Goal: Communication & Community: Answer question/provide support

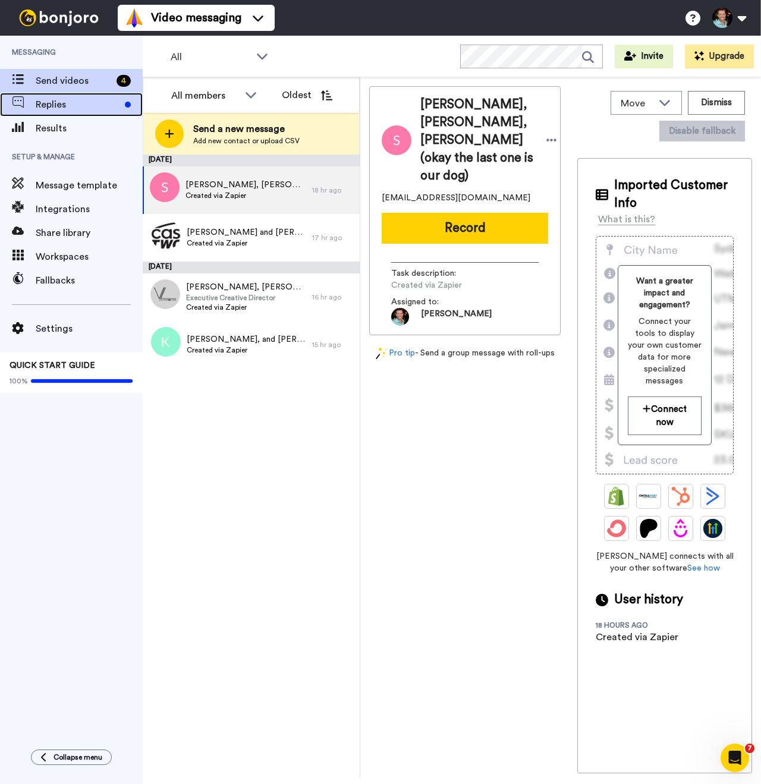
click at [74, 106] on span "Replies" at bounding box center [78, 104] width 84 height 14
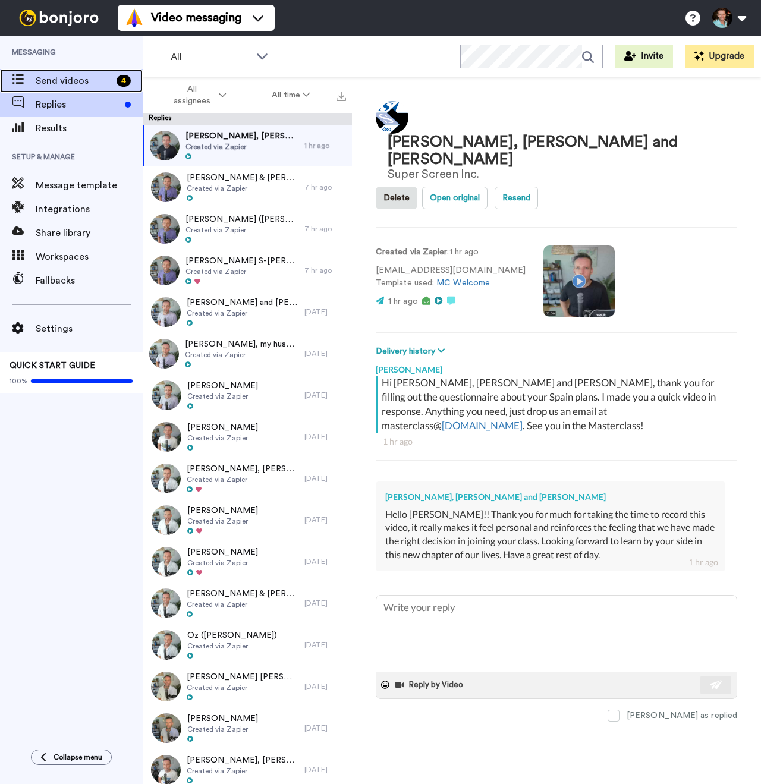
click at [65, 80] on span "Send videos" at bounding box center [74, 81] width 76 height 14
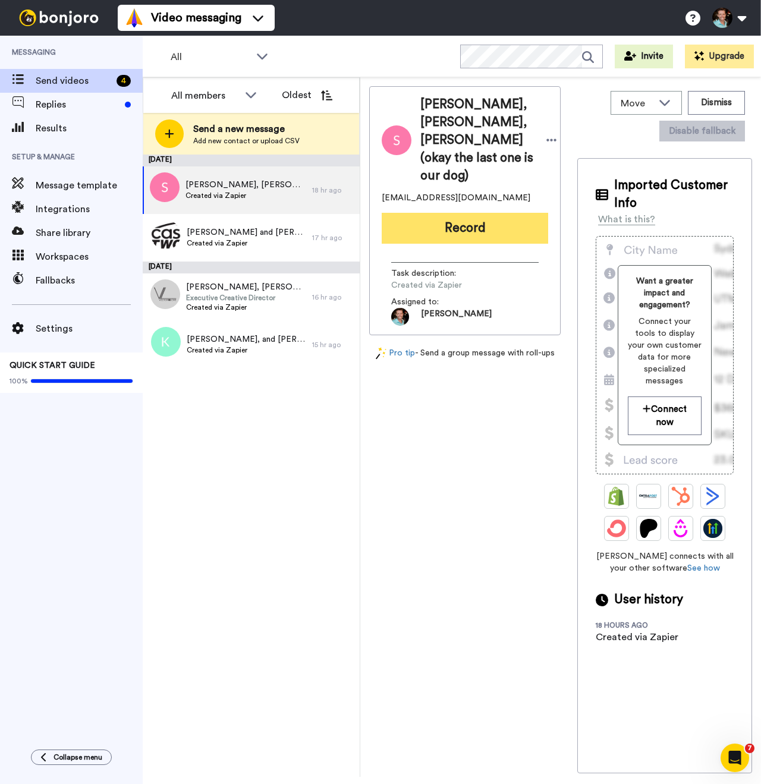
click at [456, 244] on button "Record" at bounding box center [465, 228] width 166 height 31
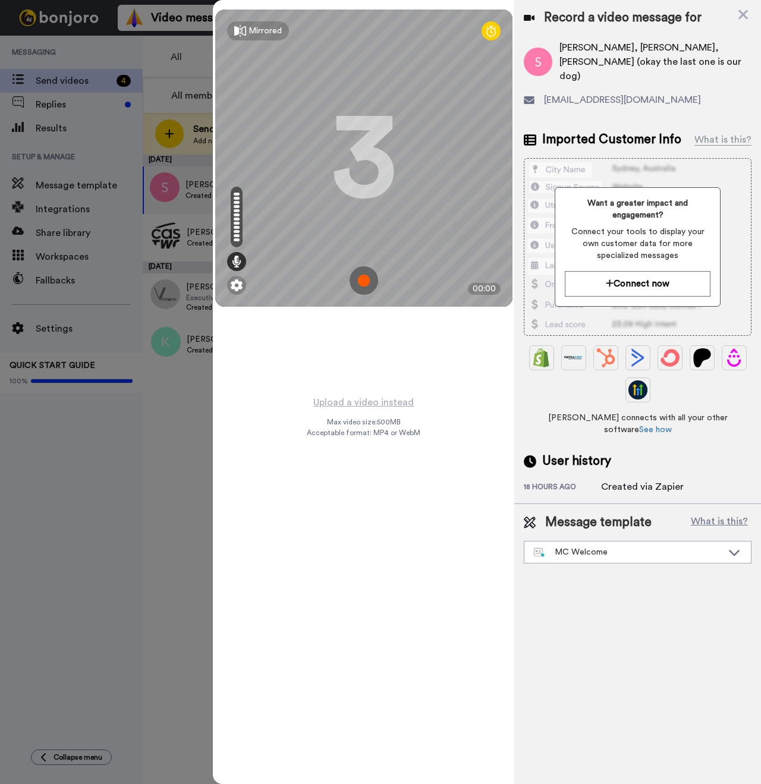
click at [366, 287] on img at bounding box center [364, 280] width 29 height 29
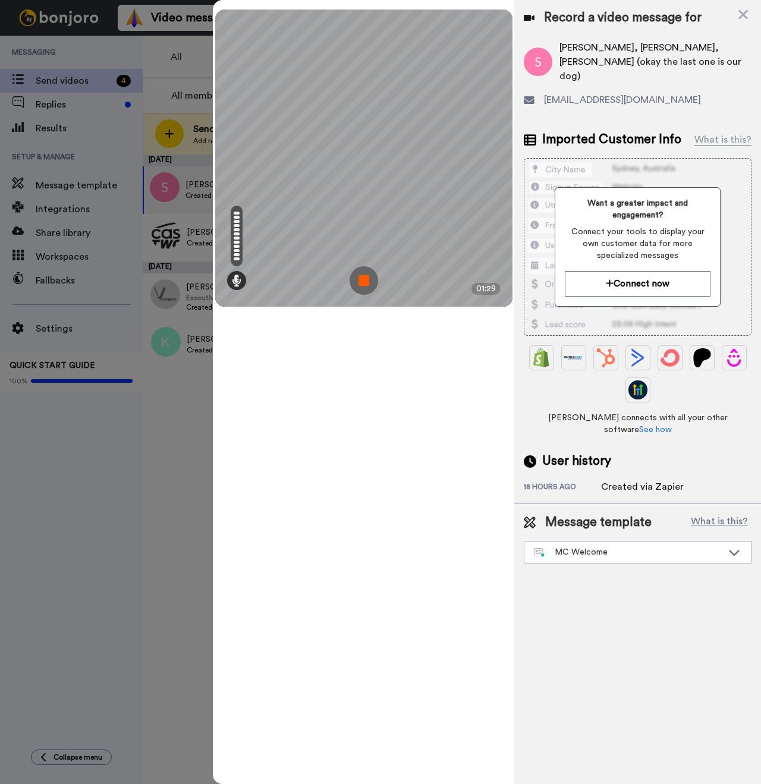
click at [359, 273] on img at bounding box center [364, 280] width 29 height 29
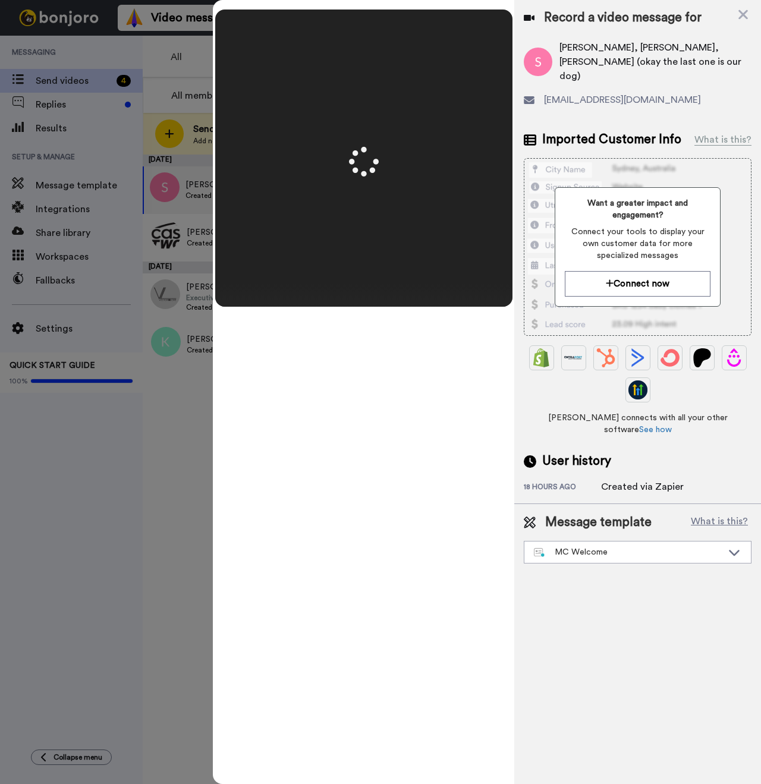
click at [568, 47] on span "Sarah Moon, Joshua Moon, Malachy Moon (okay the last one is our dog)" at bounding box center [655, 61] width 192 height 43
copy span "Sarah"
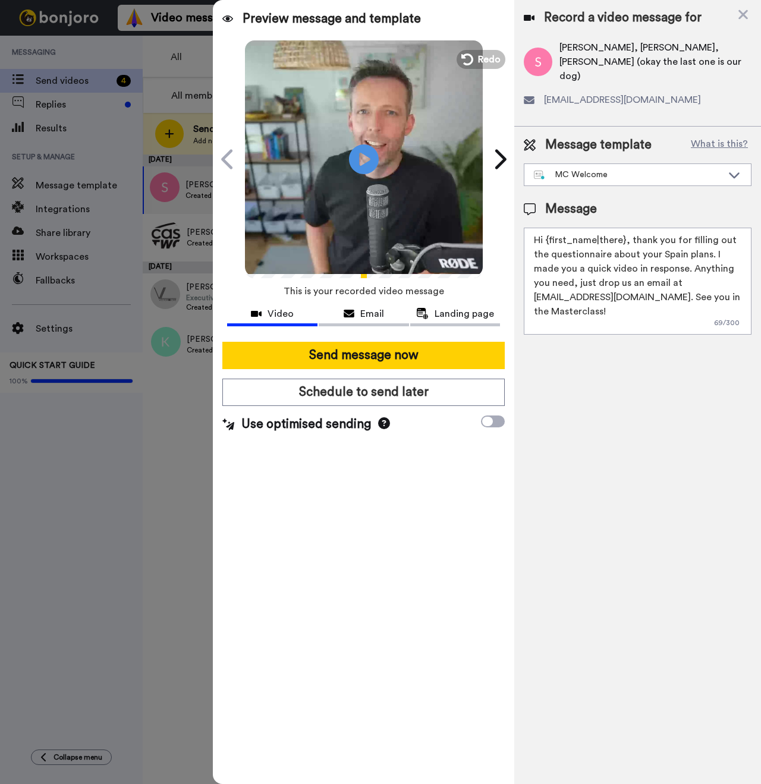
drag, startPoint x: 622, startPoint y: 227, endPoint x: 545, endPoint y: 228, distance: 77.9
click at [545, 228] on textarea "Hi {first_name|there}, thank you for filling out the questionnaire about your S…" at bounding box center [638, 281] width 228 height 107
paste textarea "Sarah"
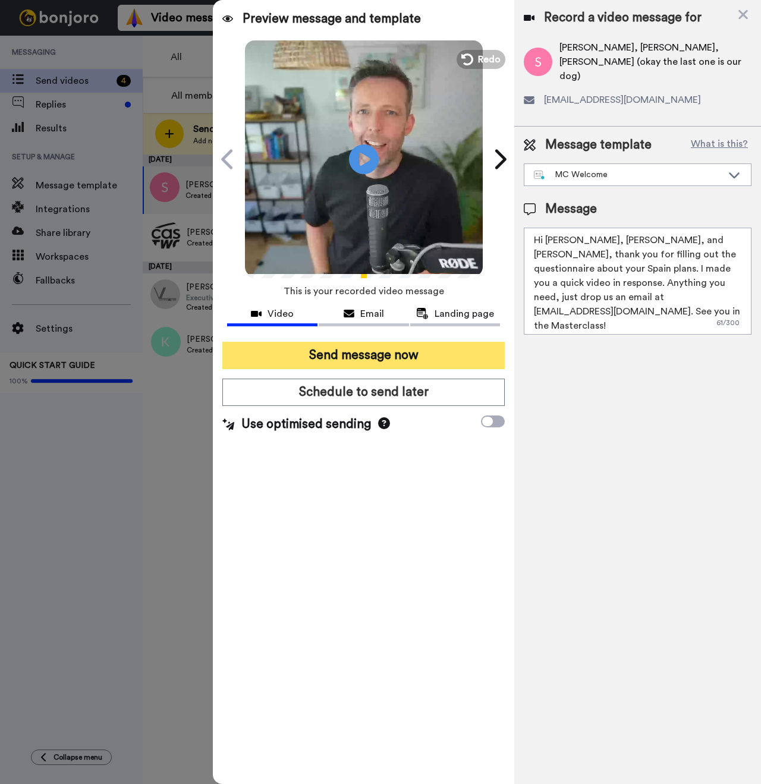
type textarea "Hi Sarah, Joshua, and Malachy, thank you for filling out the questionnaire abou…"
click at [393, 355] on button "Send message now" at bounding box center [363, 355] width 282 height 27
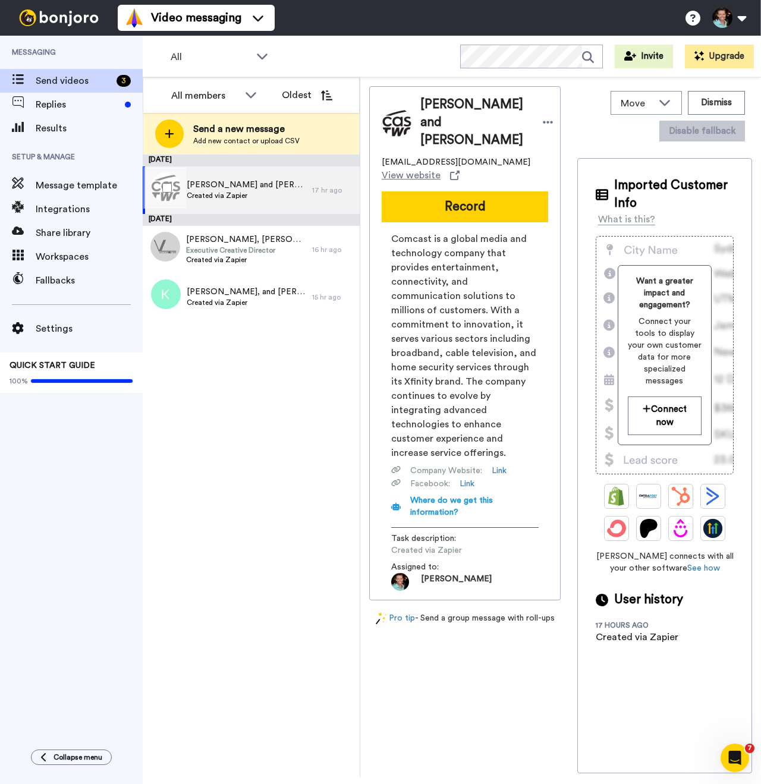
click at [253, 191] on span "Created via Zapier" at bounding box center [246, 196] width 119 height 10
click at [459, 222] on button "Record" at bounding box center [465, 206] width 166 height 31
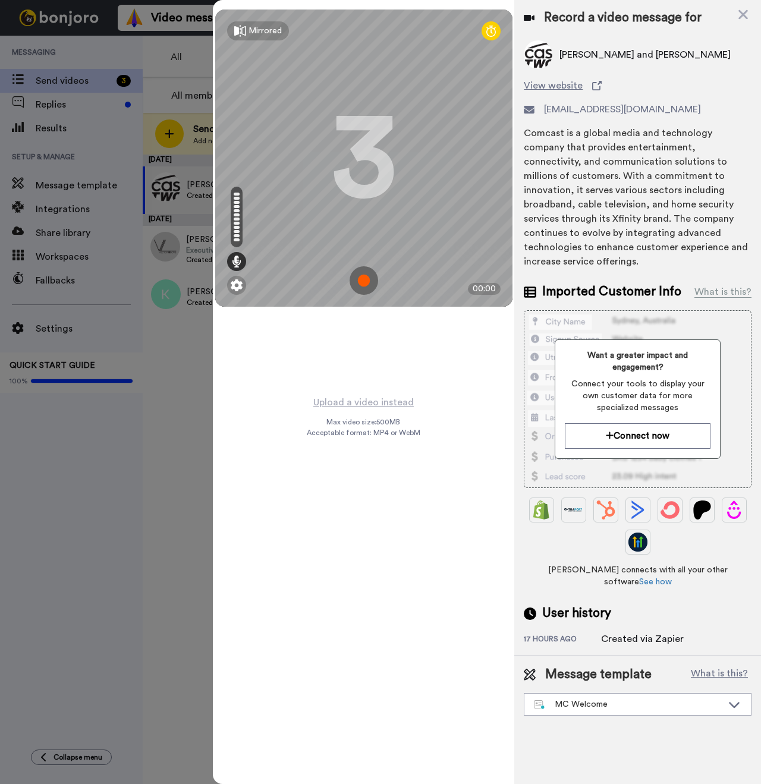
click at [363, 277] on img at bounding box center [364, 280] width 29 height 29
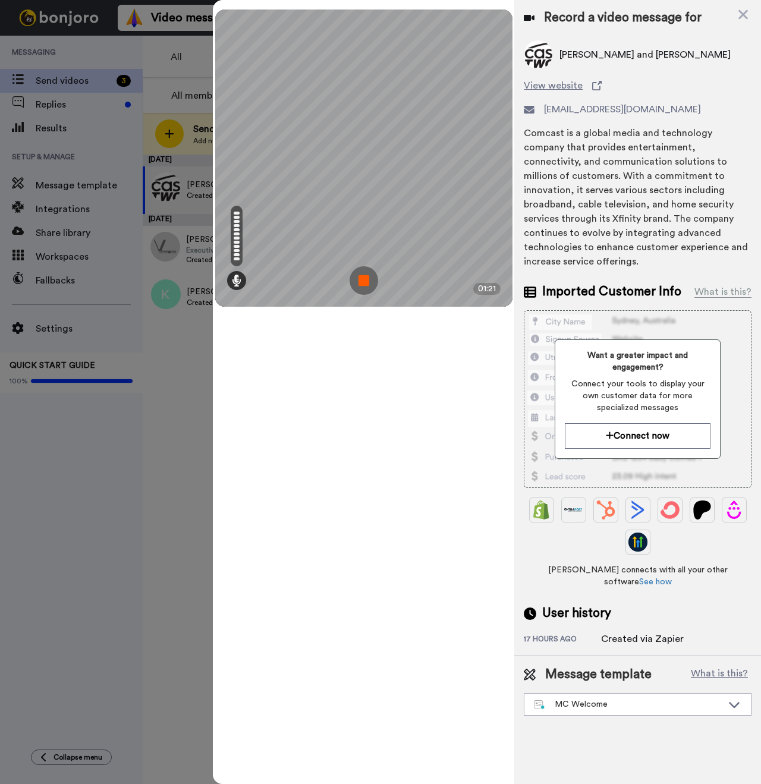
click at [364, 289] on img at bounding box center [364, 280] width 29 height 29
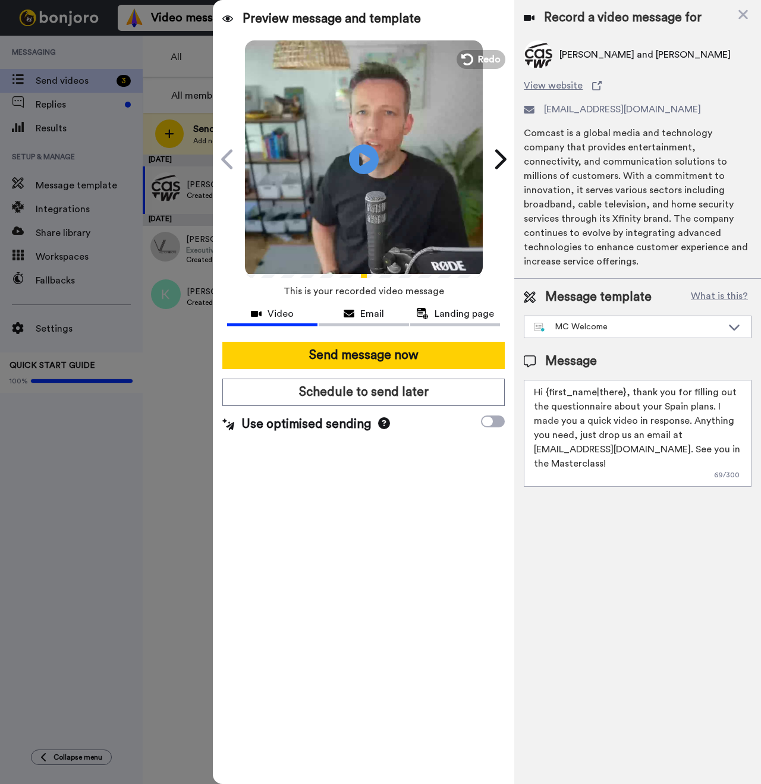
drag, startPoint x: 624, startPoint y: 381, endPoint x: 546, endPoint y: 377, distance: 77.4
click at [546, 380] on textarea "Hi {first_name|there}, thank you for filling out the questionnaire about your S…" at bounding box center [638, 433] width 228 height 107
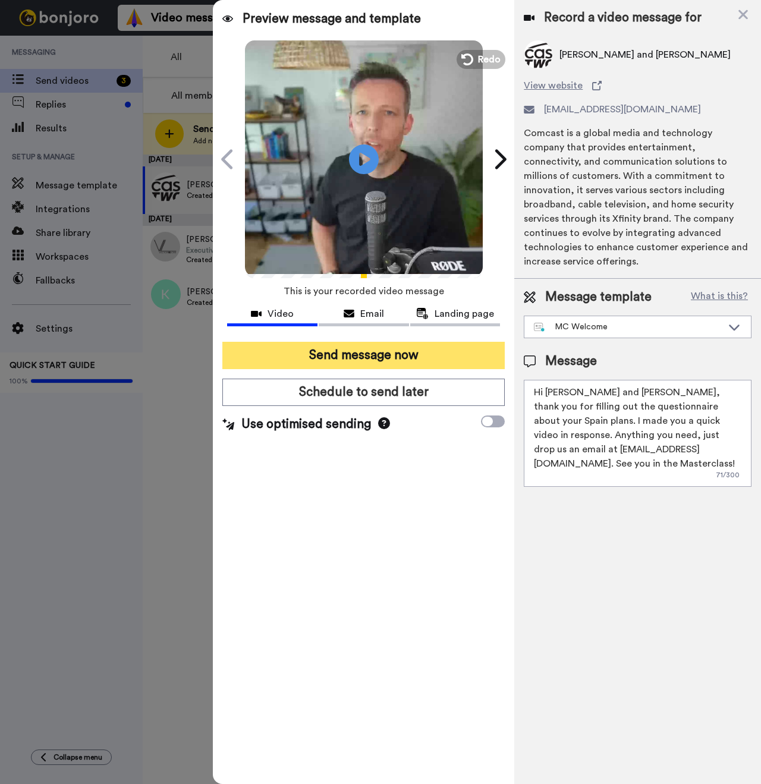
type textarea "Hi Kevin and Gunner, thank you for filling out the questionnaire about your Spa…"
click at [413, 357] on button "Send message now" at bounding box center [363, 355] width 282 height 27
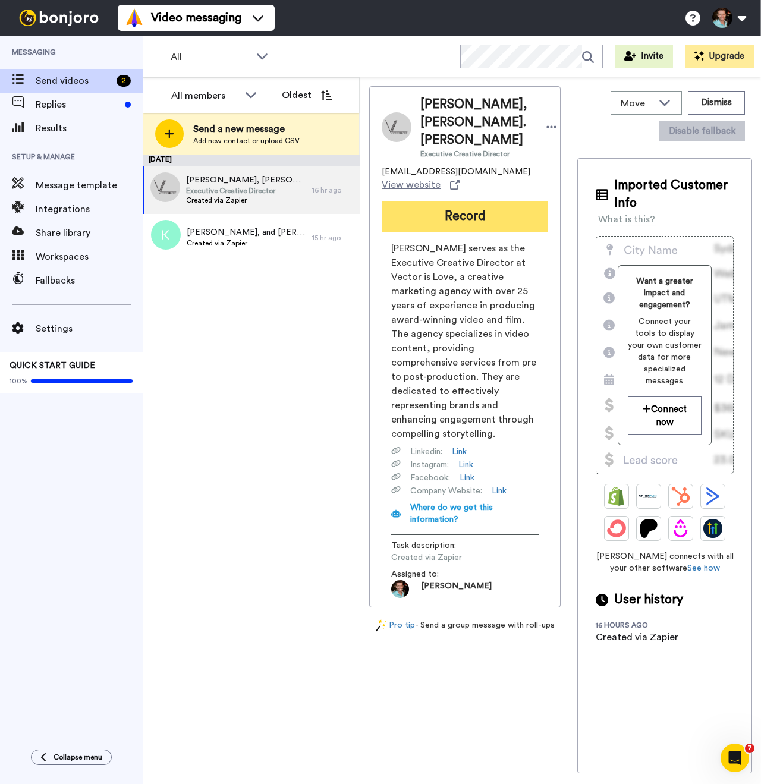
click at [446, 232] on button "Record" at bounding box center [465, 216] width 166 height 31
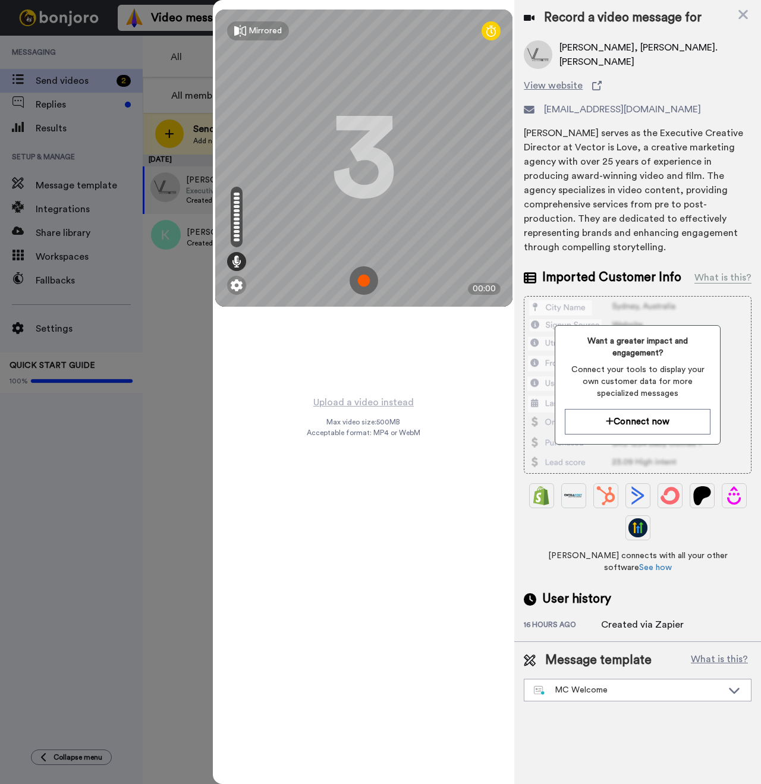
click at [357, 282] on img at bounding box center [364, 280] width 29 height 29
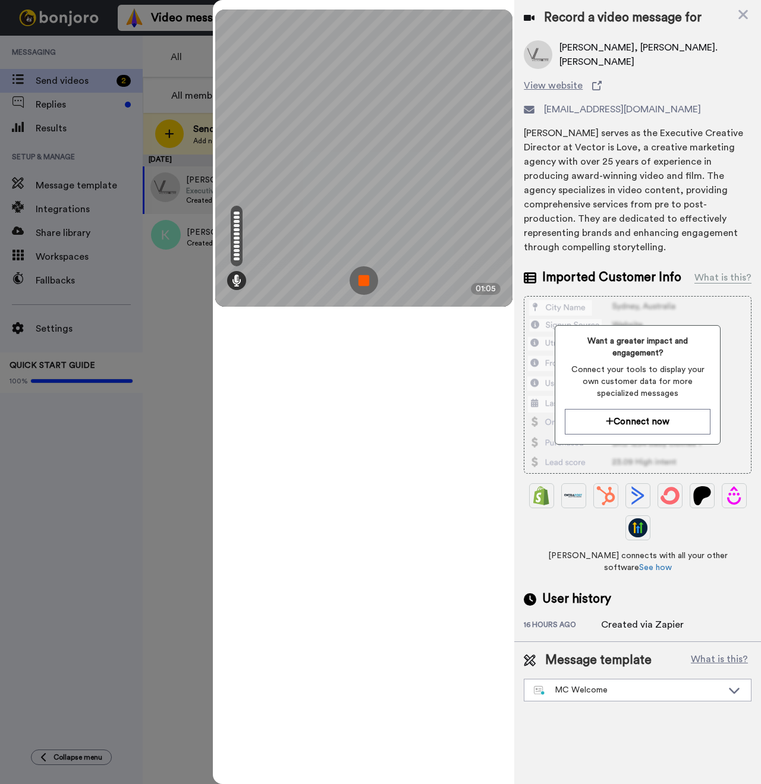
click at [356, 274] on img at bounding box center [364, 280] width 29 height 29
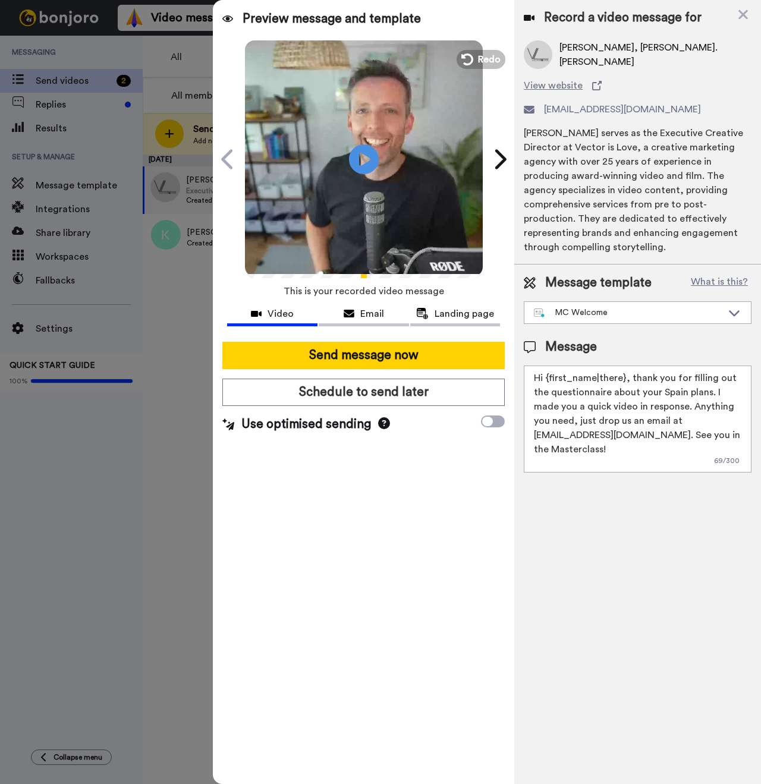
click at [572, 49] on span "Trevor Smith, Megan Slaughter Smith. Otis Slaughter Smith" at bounding box center [655, 54] width 192 height 29
copy span "Trevor"
drag, startPoint x: 623, startPoint y: 379, endPoint x: 549, endPoint y: 379, distance: 74.3
click at [549, 379] on textarea "Hi {first_name|there}, thank you for filling out the questionnaire about your S…" at bounding box center [638, 419] width 228 height 107
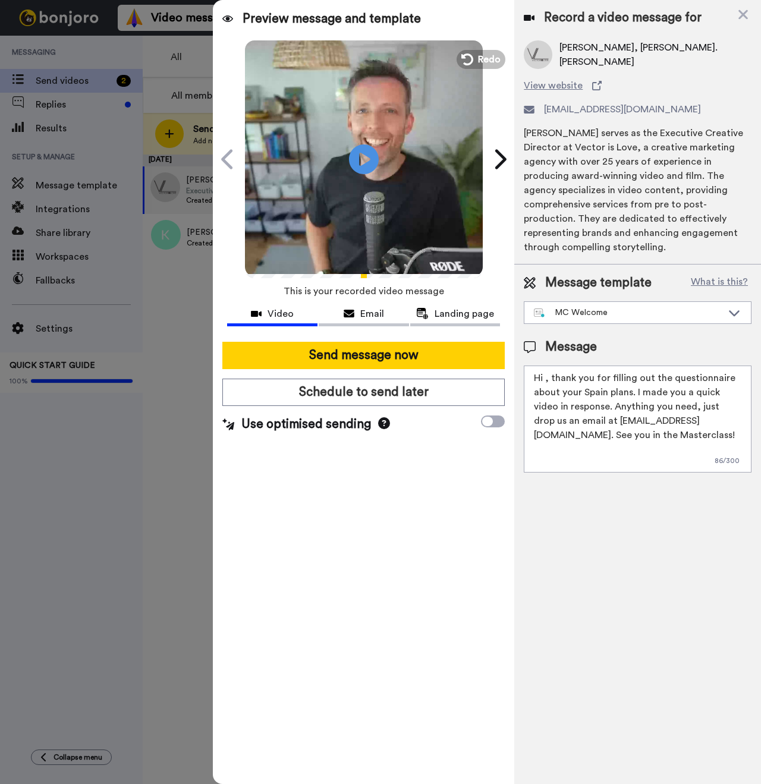
paste textarea "Trevor"
click at [632, 51] on span "Trevor Smith, Megan Slaughter Smith. Otis Slaughter Smith" at bounding box center [655, 54] width 192 height 29
copy span "Megan"
click at [577, 379] on textarea "Hi Trevor, thank you for filling out the questionnaire about your Spain plans. …" at bounding box center [638, 419] width 228 height 107
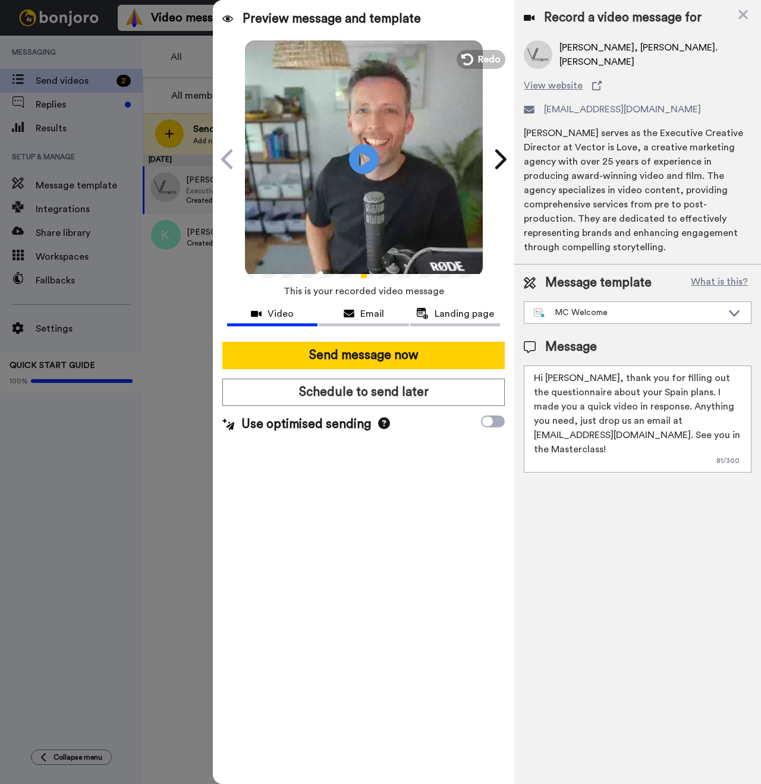
paste textarea "Megan"
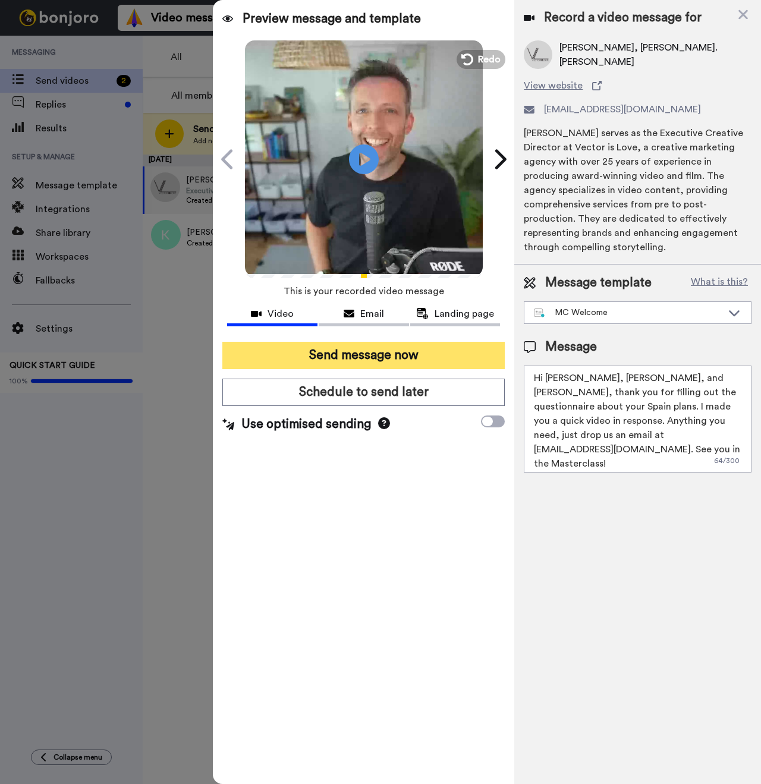
type textarea "Hi Trevor, Megan, and Otis, thank you for filling out the questionnaire about y…"
click at [410, 357] on button "Send message now" at bounding box center [363, 355] width 282 height 27
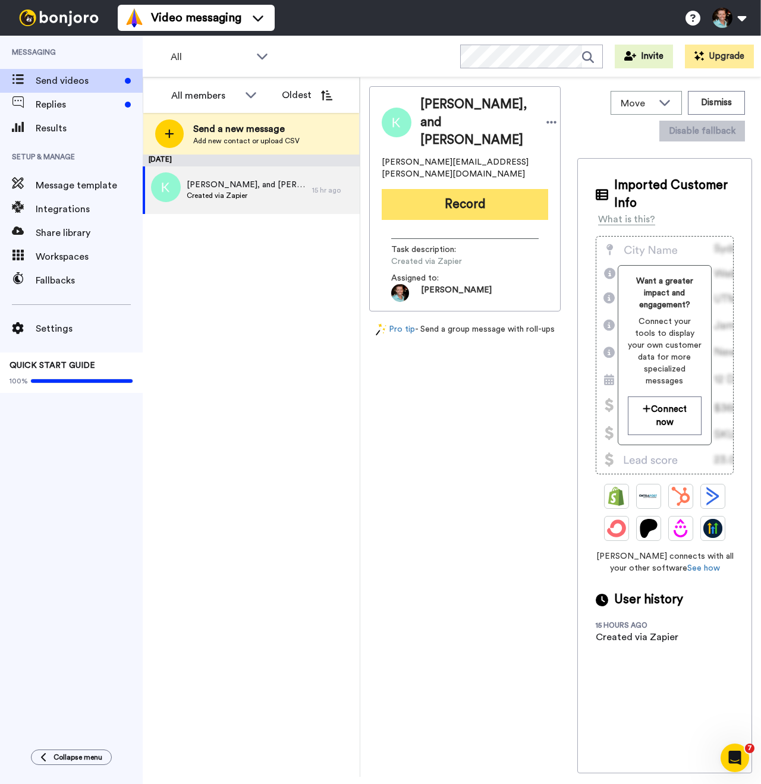
click at [455, 189] on button "Record" at bounding box center [465, 204] width 166 height 31
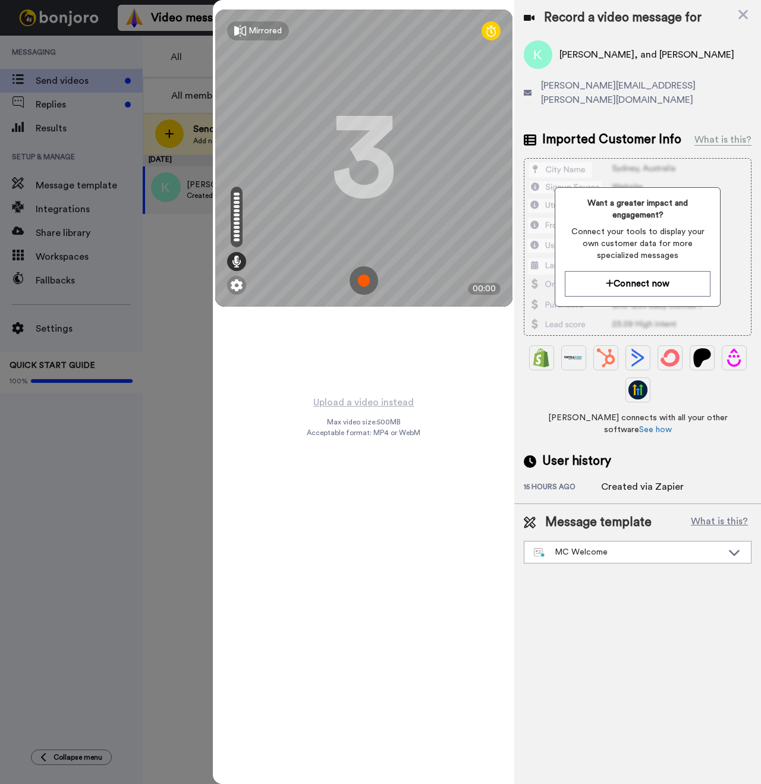
click at [369, 275] on img at bounding box center [364, 280] width 29 height 29
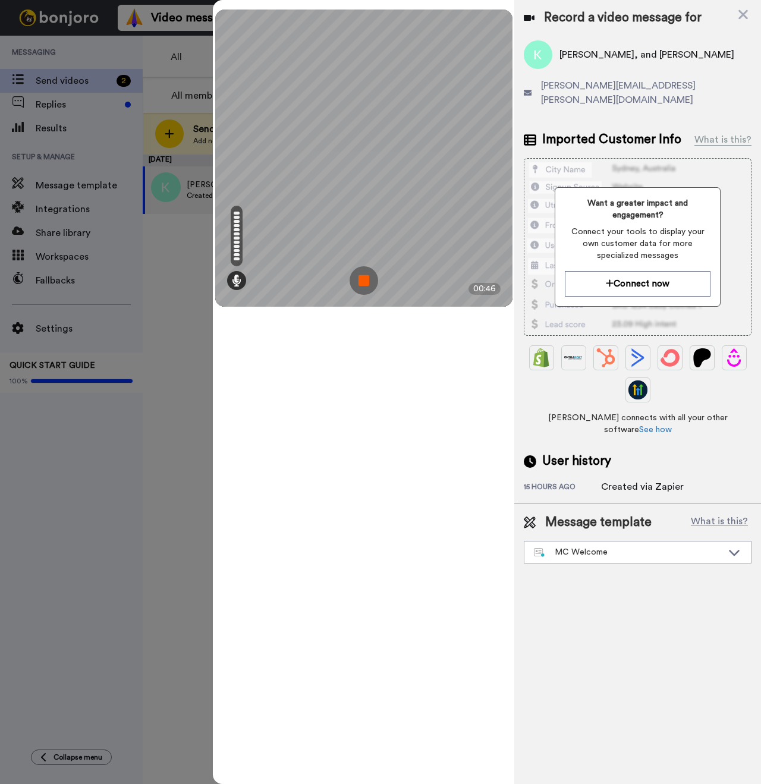
click at [372, 281] on img at bounding box center [364, 280] width 29 height 29
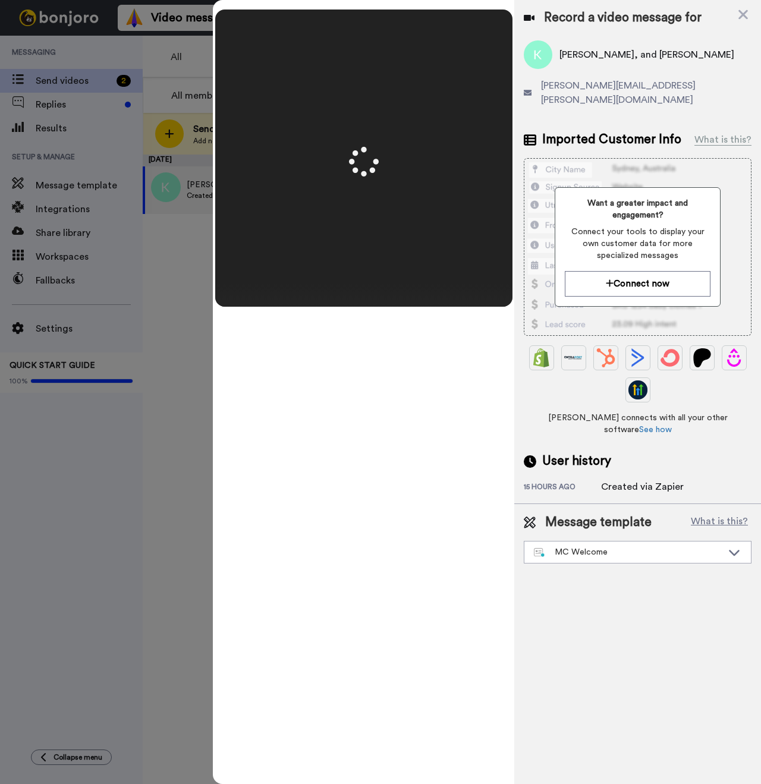
click at [655, 54] on span "Kurt Guerrero, and Evelyn Guerrero" at bounding box center [646, 55] width 175 height 14
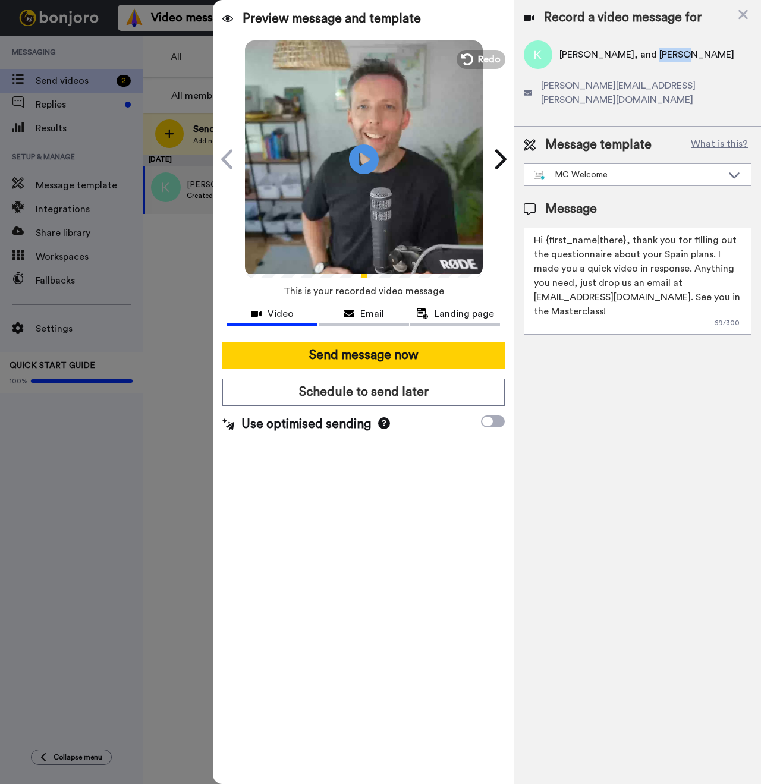
click at [655, 54] on span "Kurt Guerrero, and Evelyn Guerrero" at bounding box center [646, 55] width 175 height 14
copy span "Evelyn"
drag, startPoint x: 624, startPoint y: 225, endPoint x: 548, endPoint y: 228, distance: 75.6
click at [548, 228] on textarea "Hi {first_name|there}, thank you for filling out the questionnaire about your S…" at bounding box center [638, 281] width 228 height 107
paste textarea "Evelyn"
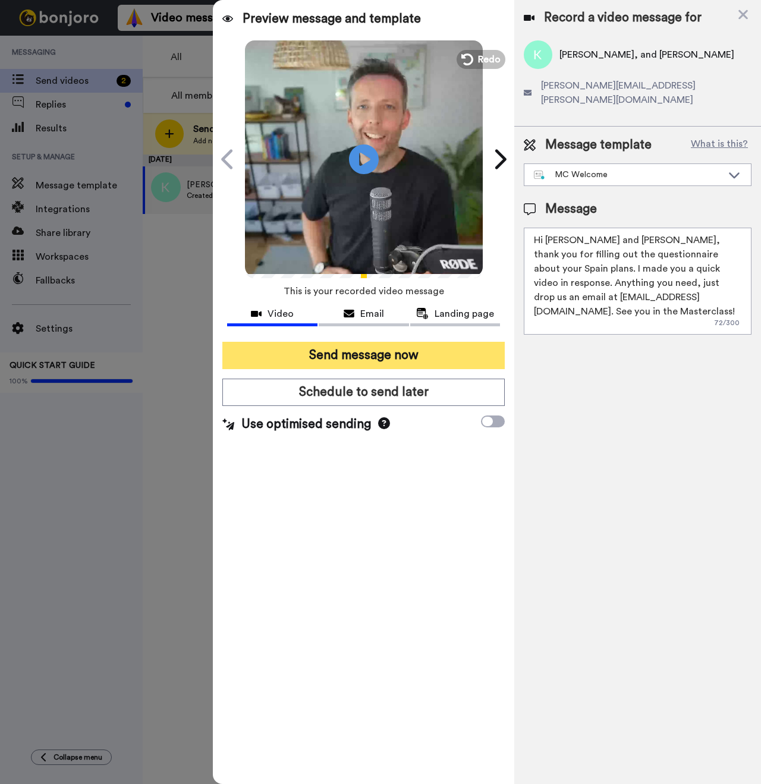
type textarea "Hi Kurt and Evelyn, thank you for filling out the questionnaire about your Spai…"
click at [400, 364] on button "Send message now" at bounding box center [363, 355] width 282 height 27
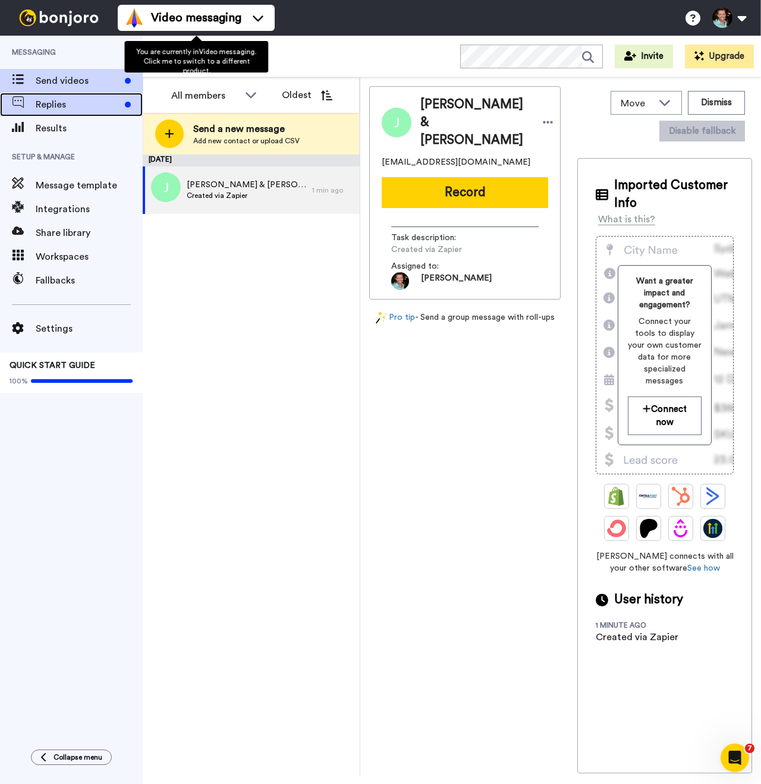
click at [91, 115] on div "Replies" at bounding box center [71, 105] width 143 height 24
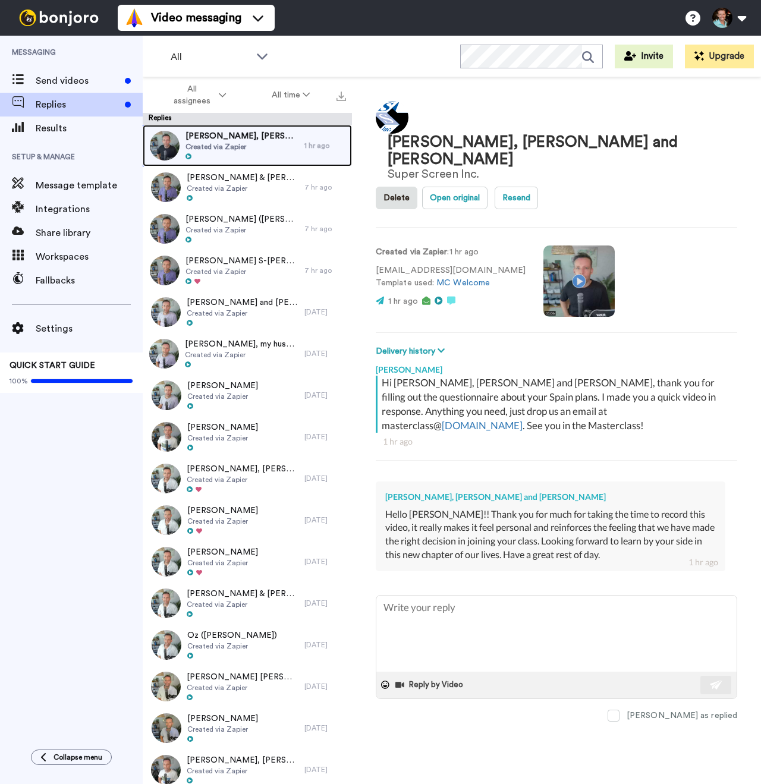
click at [235, 143] on span "Created via Zapier" at bounding box center [241, 147] width 113 height 10
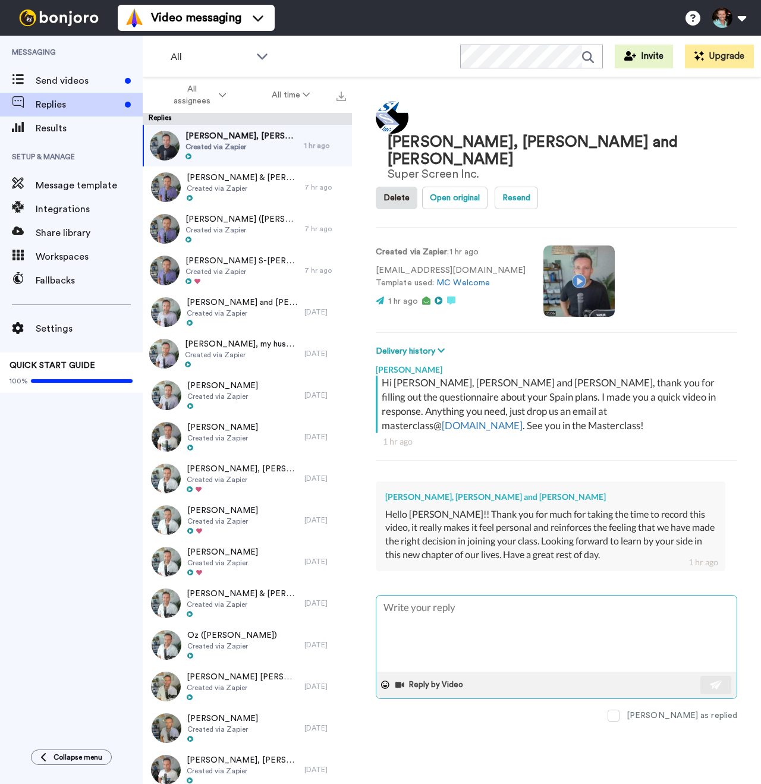
click at [518, 628] on textarea at bounding box center [556, 634] width 360 height 76
type textarea "x"
type textarea "F"
type textarea "x"
type textarea "Fa"
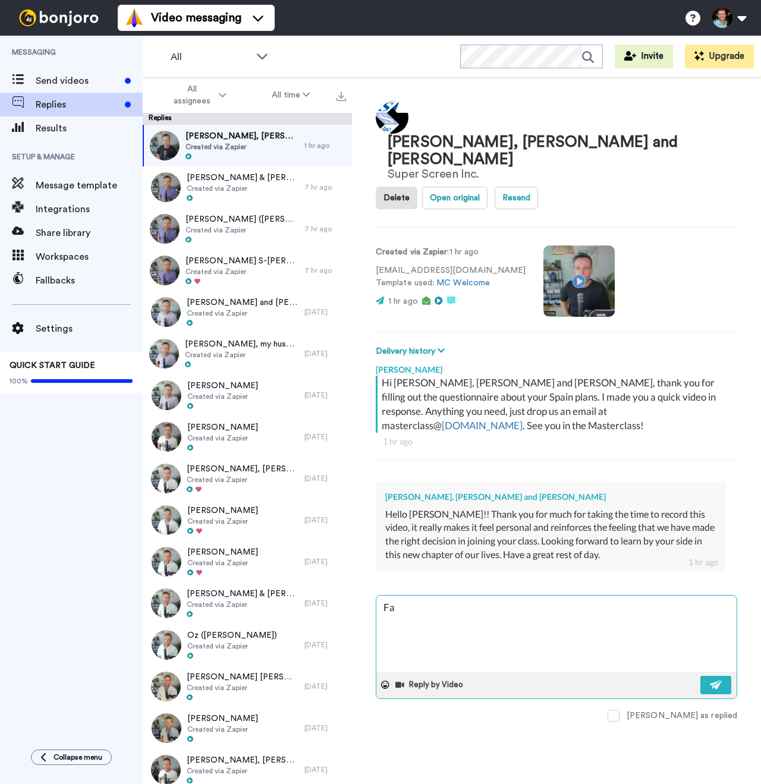
type textarea "x"
type textarea "Fan"
type textarea "x"
type textarea "Fant"
type textarea "x"
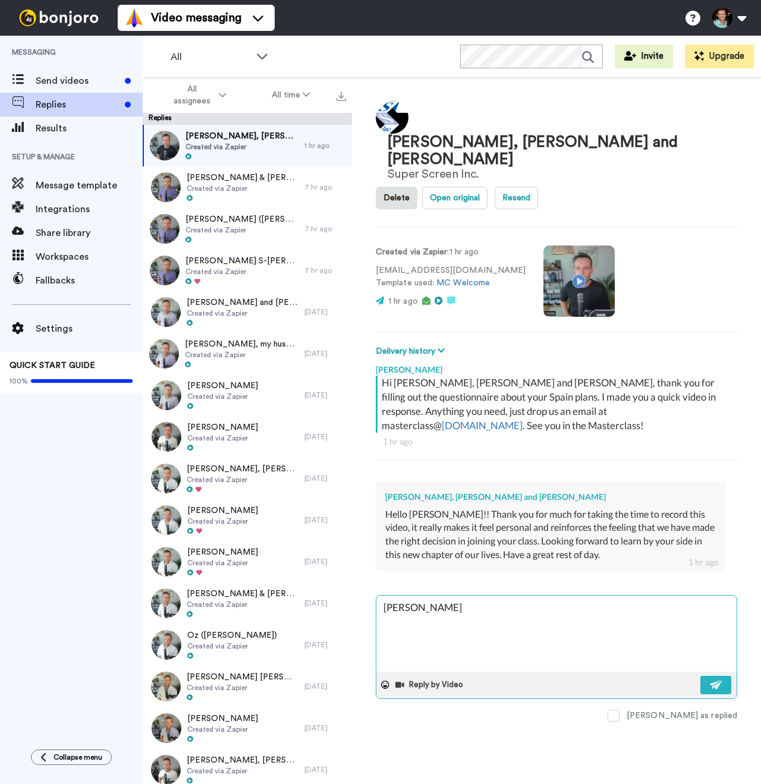
type textarea "Fanta"
type textarea "x"
type textarea "Fantast"
type textarea "x"
type textarea "Fantasti"
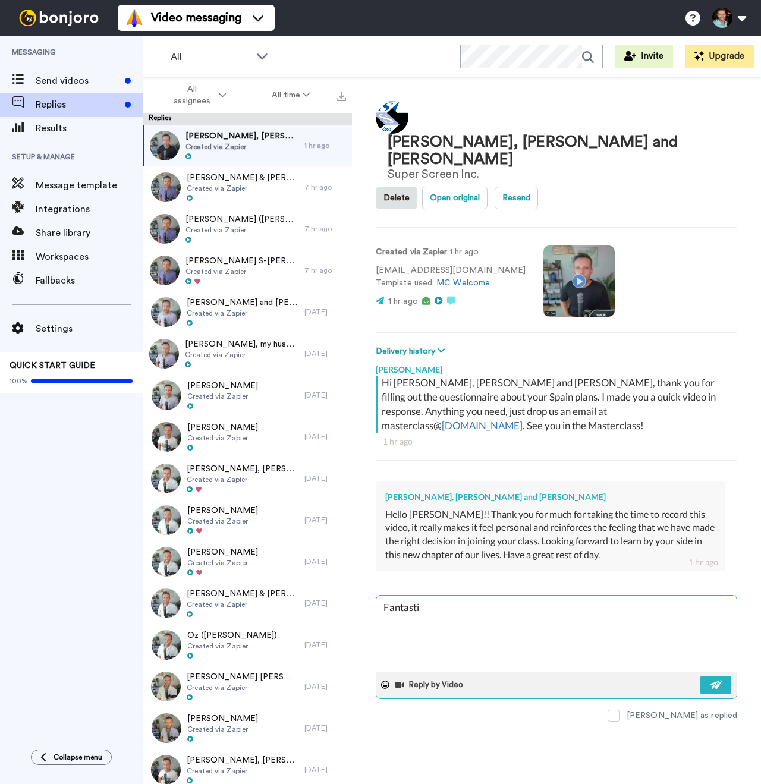
type textarea "x"
type textarea "Fantastic"
type textarea "x"
type textarea "Fantastic"
type textarea "x"
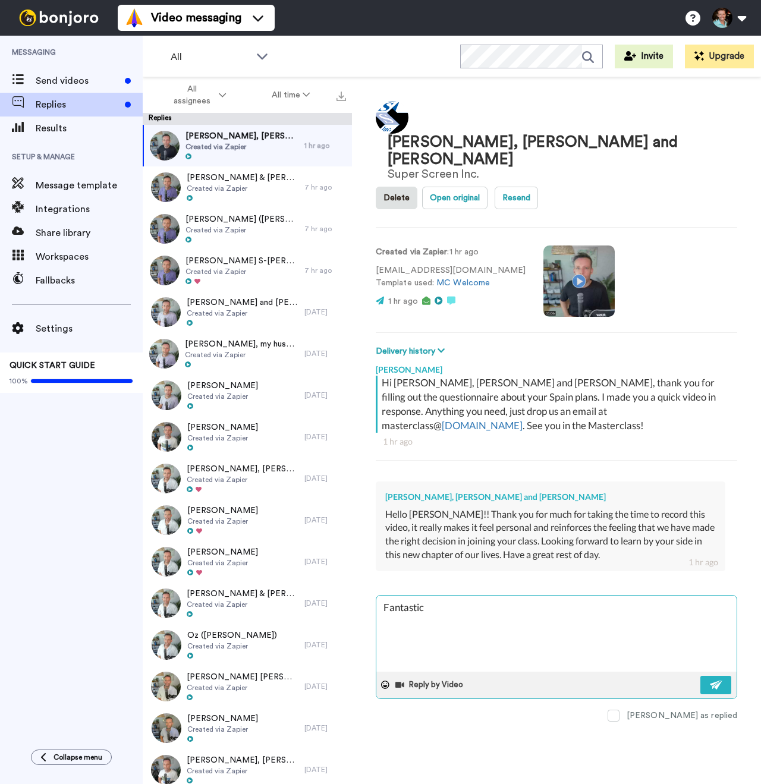
type textarea "Fantastic"
type textarea "x"
type textarea "Fantastic!"
type textarea "x"
type textarea "Fantastic! :"
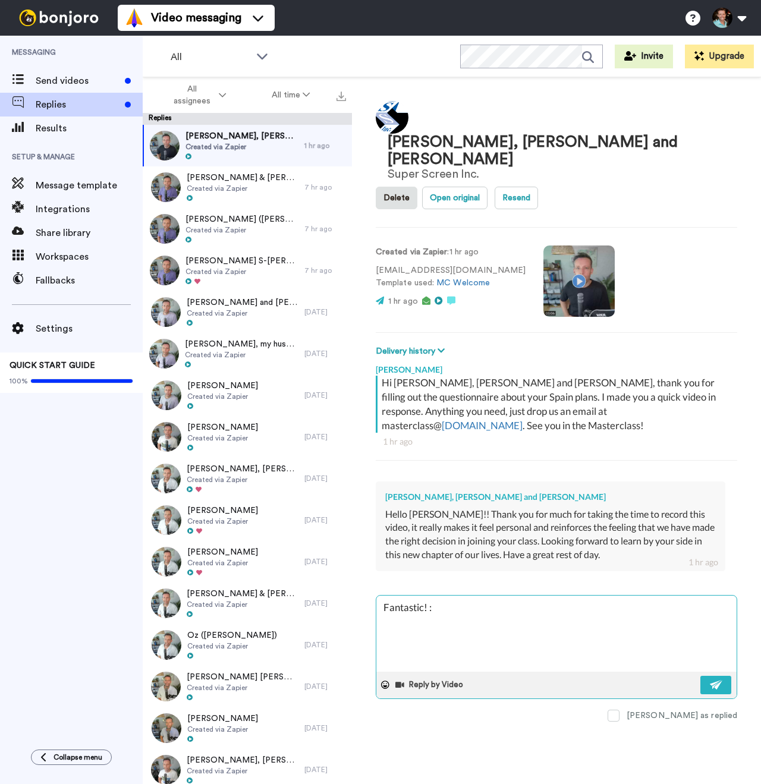
type textarea "x"
type textarea "Fantastic! :)"
type textarea "x"
type textarea "Fantastic! :)"
type textarea "x"
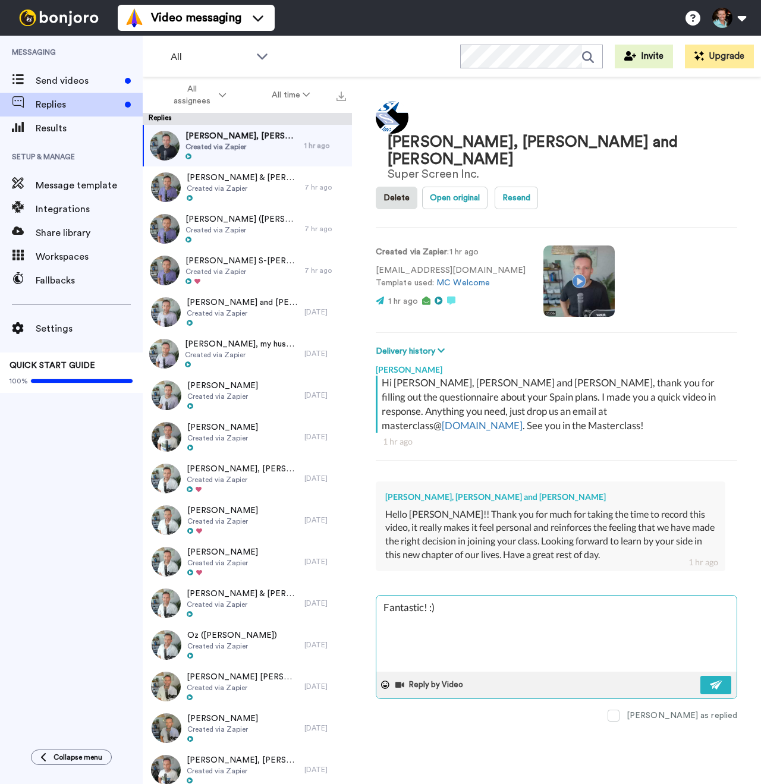
type textarea "Fantastic! :) W"
type textarea "x"
type textarea "Fantastic! :) Wo"
type textarea "x"
type textarea "Fantastic! :) Won"
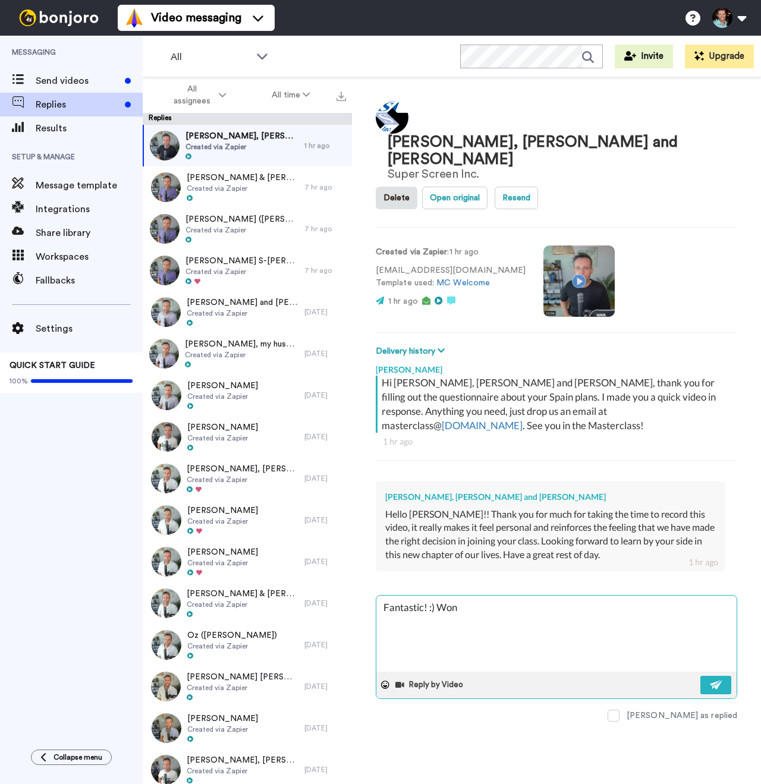
type textarea "x"
type textarea "Fantastic! :) Wond"
type textarea "x"
type textarea "Fantastic! :) Wonde"
type textarea "x"
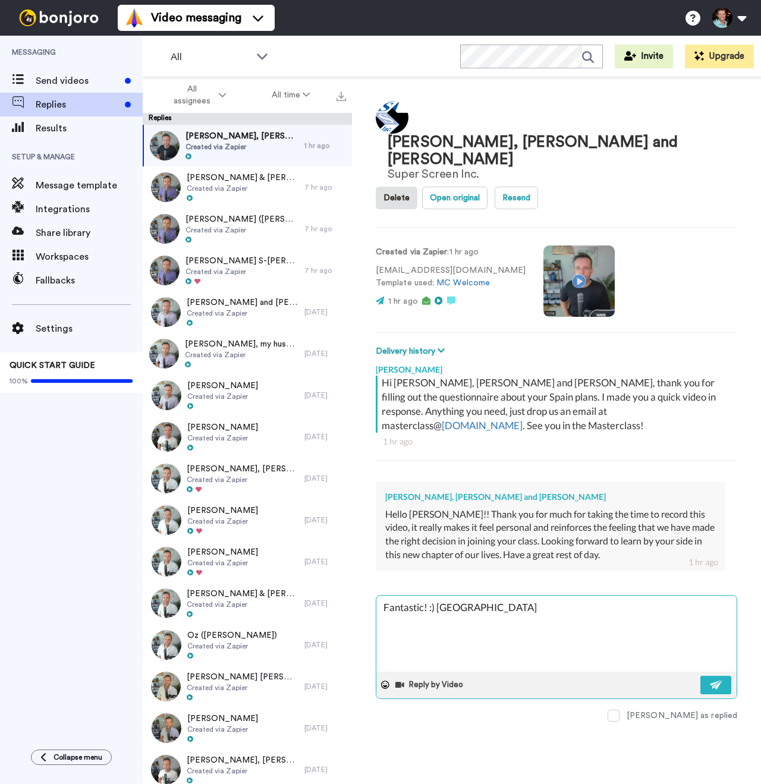
type textarea "Fantastic! :) Wonder"
type textarea "x"
type textarea "Fantastic! :) Wonderf"
type textarea "x"
type textarea "Fantastic! :) Wonderfu"
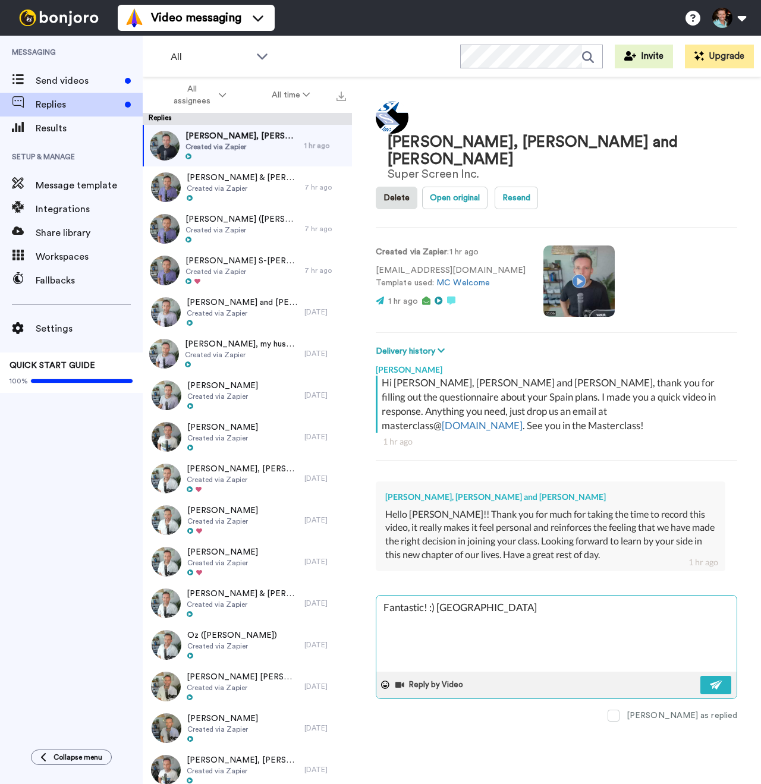
type textarea "x"
type textarea "Fantastic! :) Wonderful"
type textarea "x"
type textarea "Fantastic! :) Wonderful"
type textarea "x"
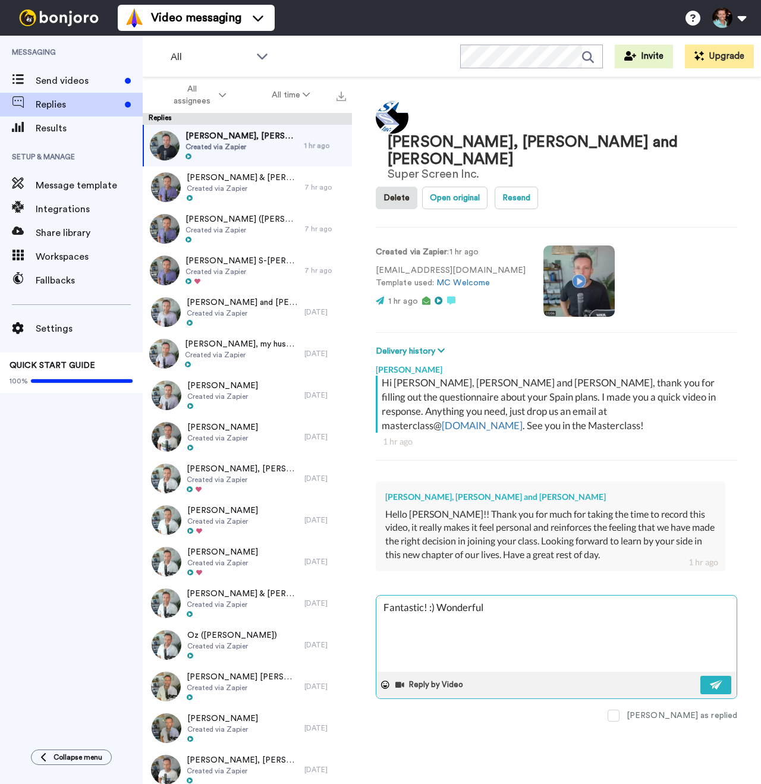
type textarea "Fantastic! :) Wonderful t"
type textarea "x"
type textarea "Fantastic! :) Wonderful to"
type textarea "x"
type textarea "Fantastic! :) Wonderful to"
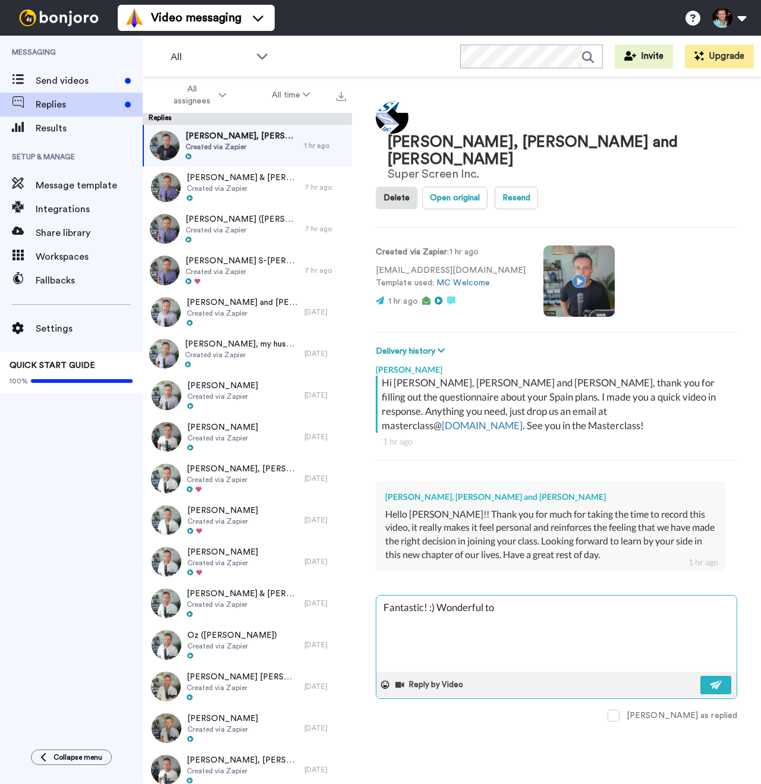
type textarea "x"
type textarea "Fantastic! :) Wonderful to h"
type textarea "x"
type textarea "Fantastic! :) Wonderful to ha"
type textarea "x"
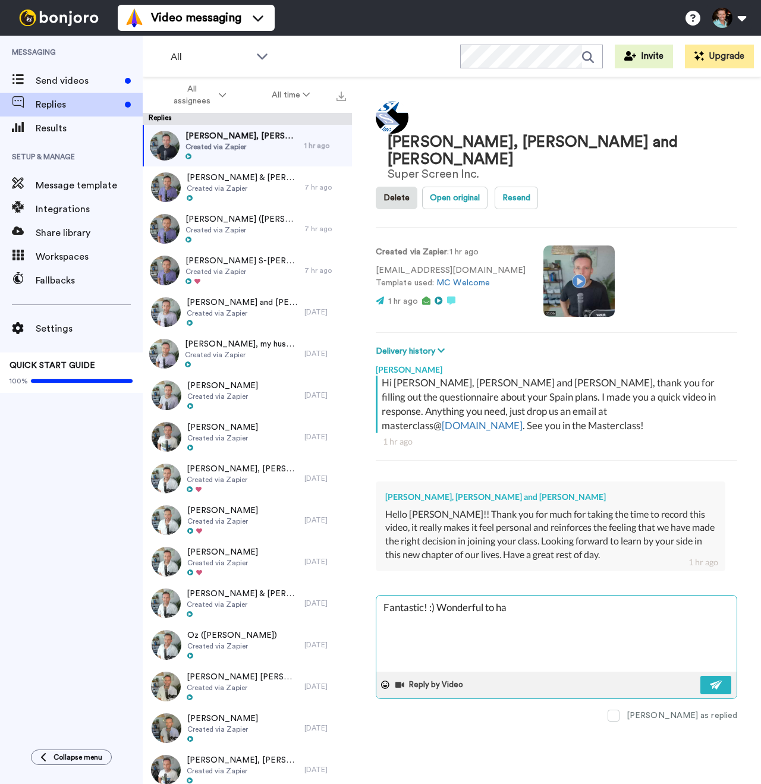
type textarea "Fantastic! :) Wonderful to hav"
type textarea "x"
type textarea "Fantastic! :) Wonderful to have"
type textarea "x"
type textarea "Fantastic! :) Wonderful to have yo"
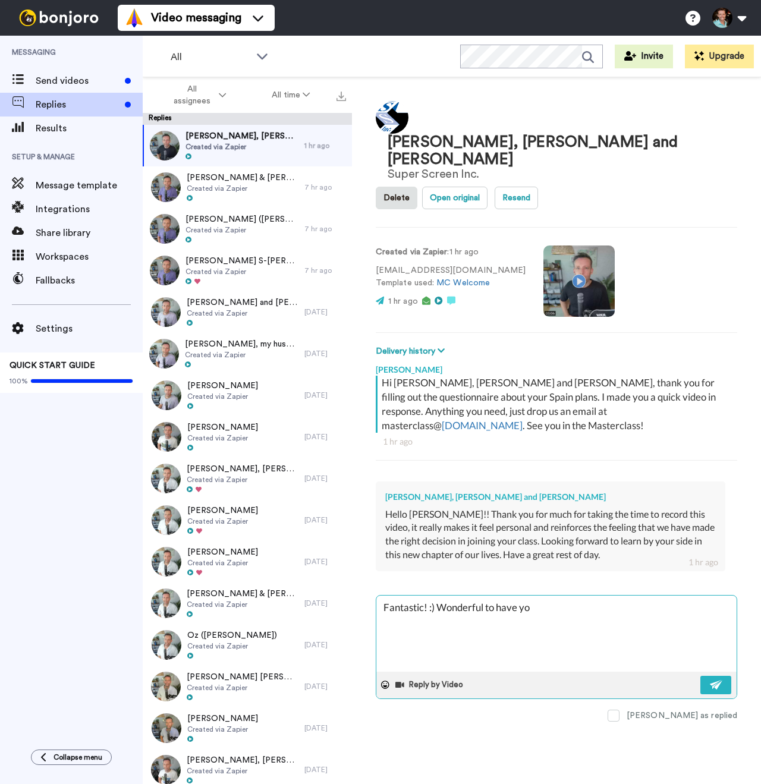
type textarea "x"
type textarea "Fantastic! :) Wonderful to have you"
type textarea "x"
type textarea "Fantastic! :) Wonderful to have you"
type textarea "x"
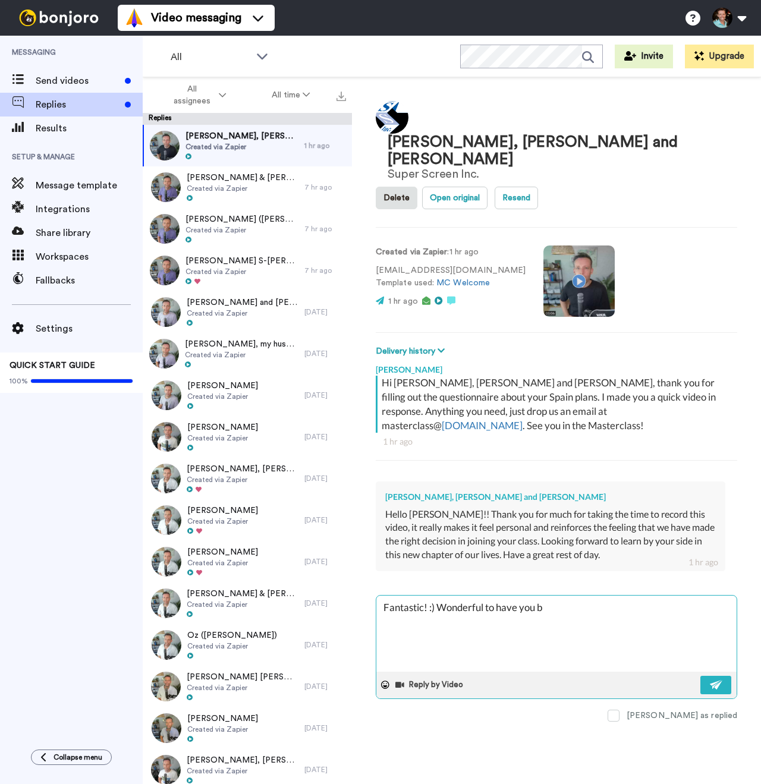
type textarea "Fantastic! :) Wonderful to have you bo"
type textarea "x"
type textarea "Fantastic! :) Wonderful to have you bot"
type textarea "x"
type textarea "Fantastic! :) Wonderful to have you both"
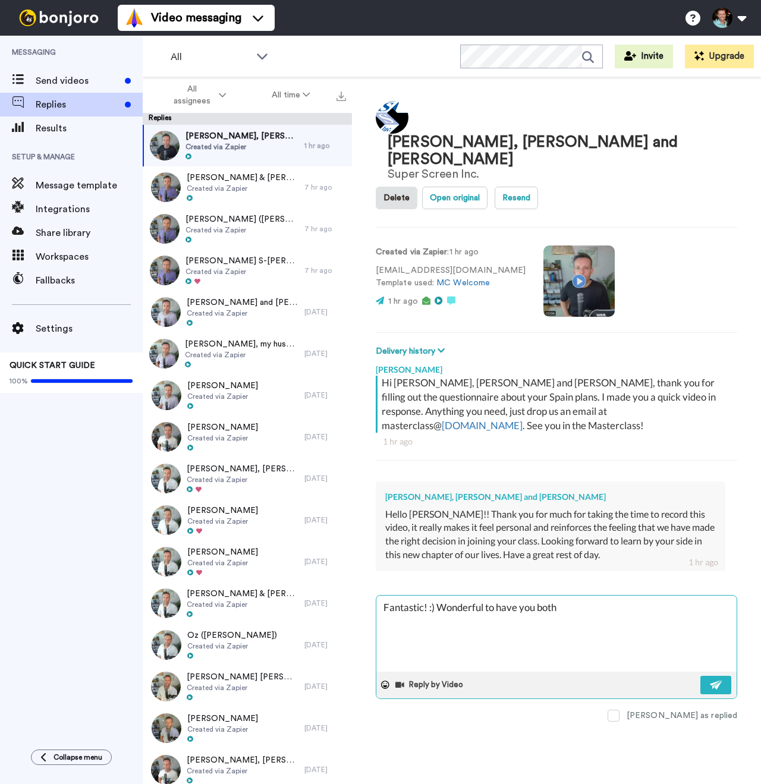
type textarea "x"
type textarea "Fantastic! :) Wonderful to have you both"
type textarea "x"
type textarea "Fantastic! :) Wonderful to have you both in"
type textarea "x"
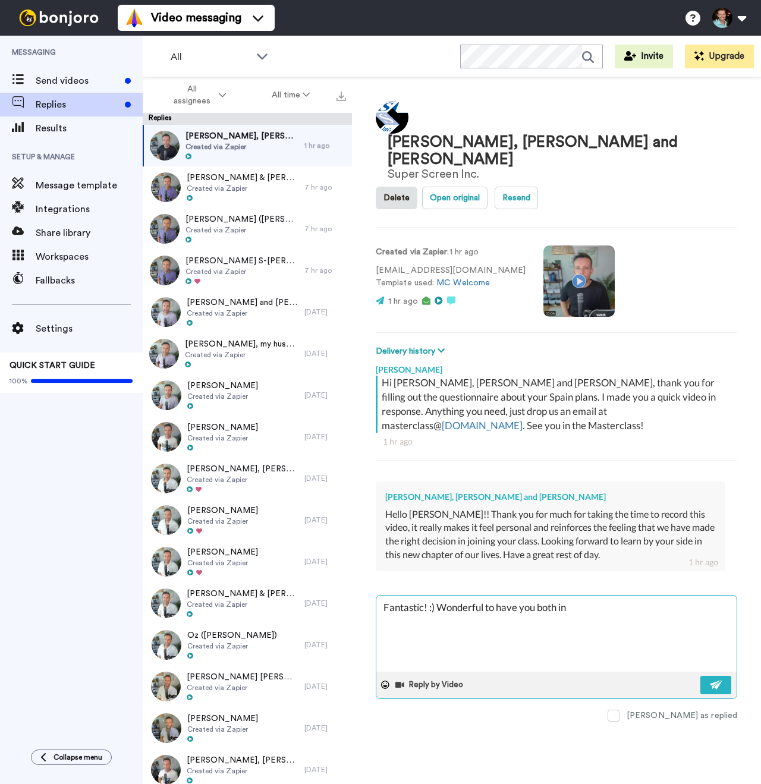
type textarea "Fantastic! :) Wonderful to have you both in"
type textarea "x"
type textarea "Fantastic! :) Wonderful to have you both in th"
type textarea "x"
type textarea "Fantastic! :) Wonderful to have you both in the"
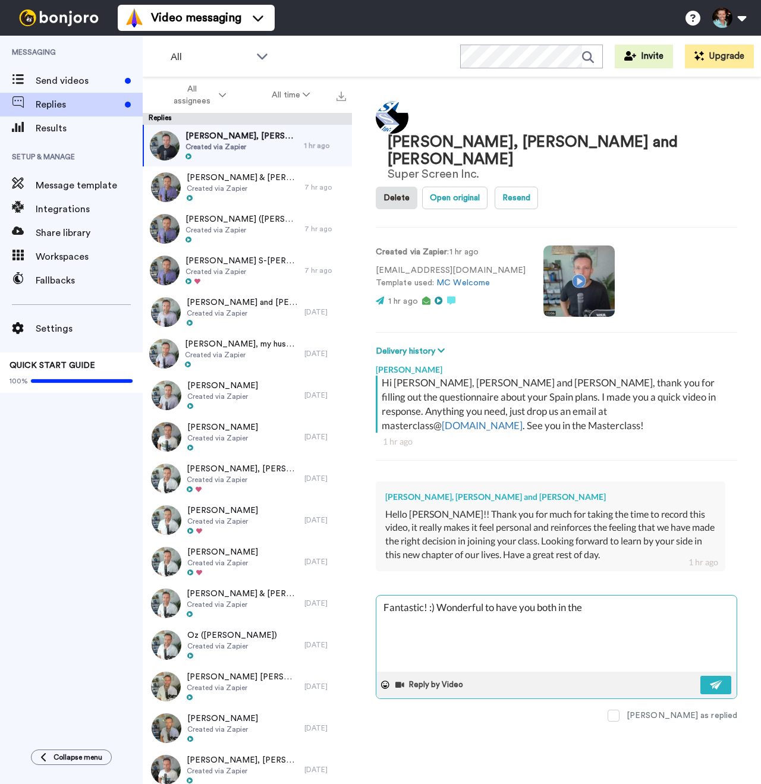
type textarea "x"
type textarea "Fantastic! :) Wonderful to have you both in the M"
type textarea "x"
type textarea "Fantastic! :) Wonderful to have you both in the Ma"
type textarea "x"
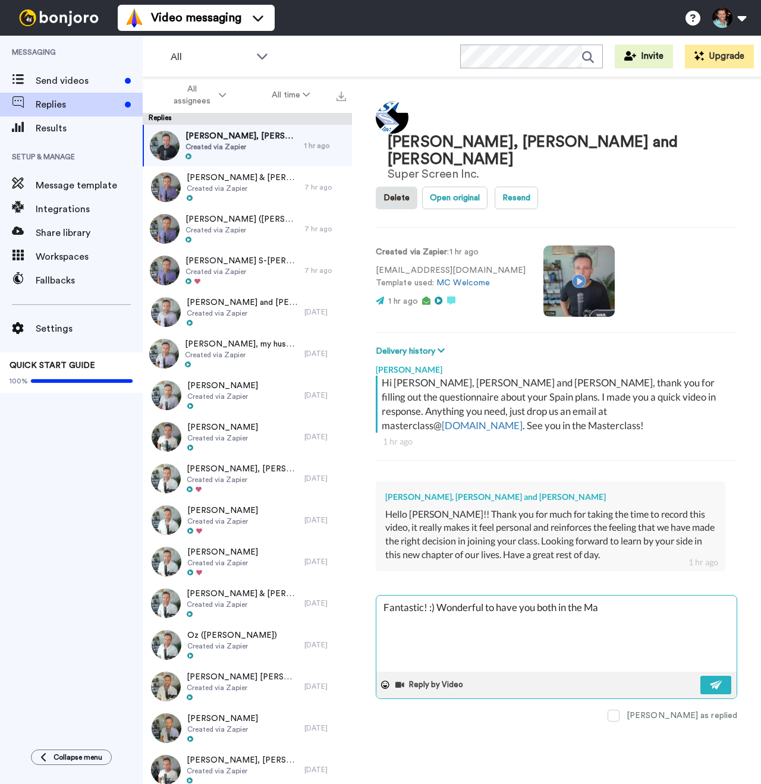
type textarea "Fantastic! :) Wonderful to have you both in the Mas"
type textarea "x"
type textarea "Fantastic! :) Wonderful to have you both in the Mast"
type textarea "x"
type textarea "Fantastic! :) Wonderful to have you both in the Master"
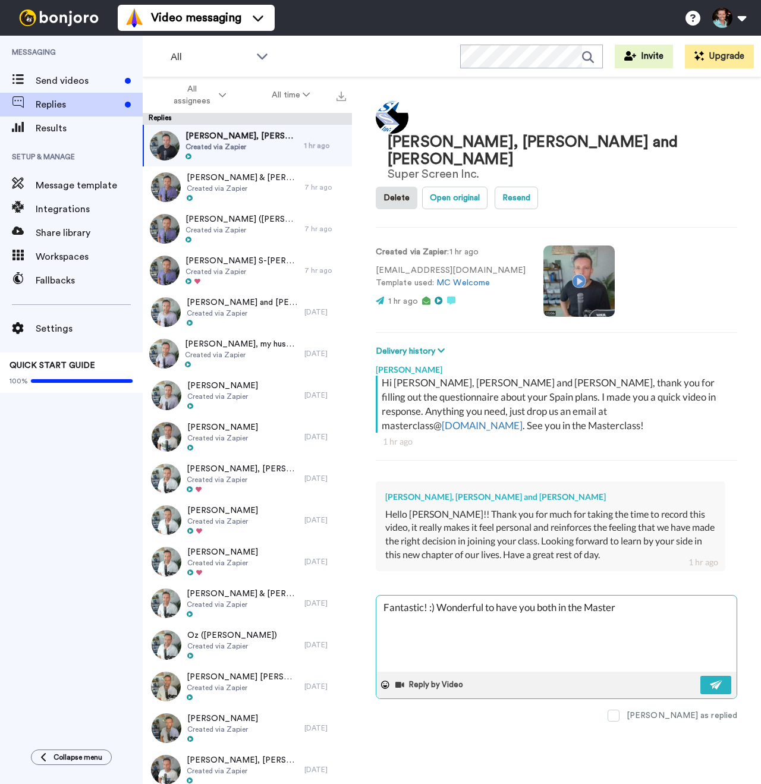
type textarea "x"
type textarea "Fantastic! :) Wonderful to have you both in the Masterc"
type textarea "x"
type textarea "Fantastic! :) Wonderful to have you both in the Masterc."
type textarea "x"
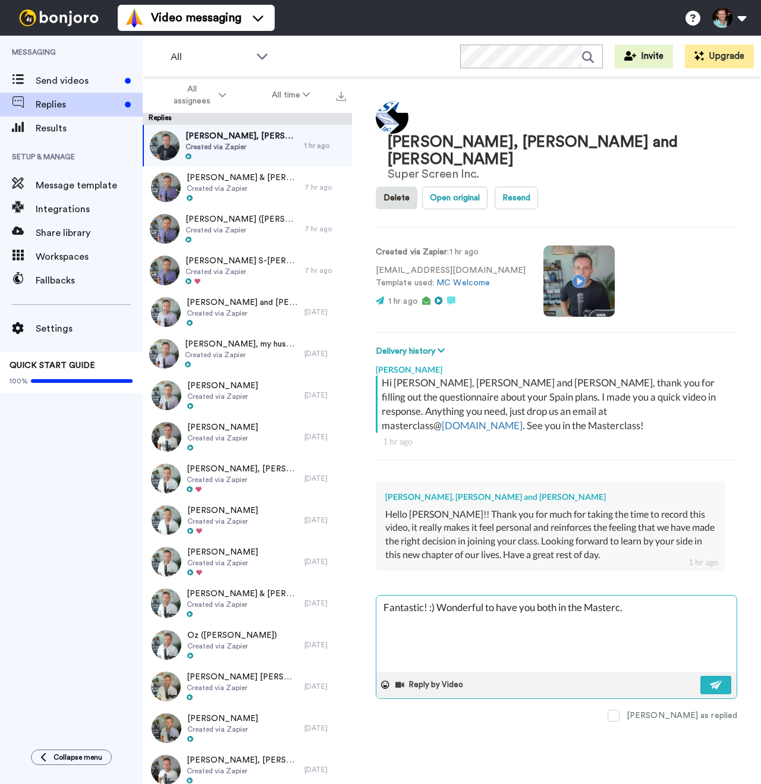
type textarea "Fantastic! :) Wonderful to have you both in the Masterc"
type textarea "x"
type textarea "Fantastic! :) Wonderful to have you both in the Mastercl"
type textarea "x"
type textarea "Fantastic! :) Wonderful to have you both in the Mastercla"
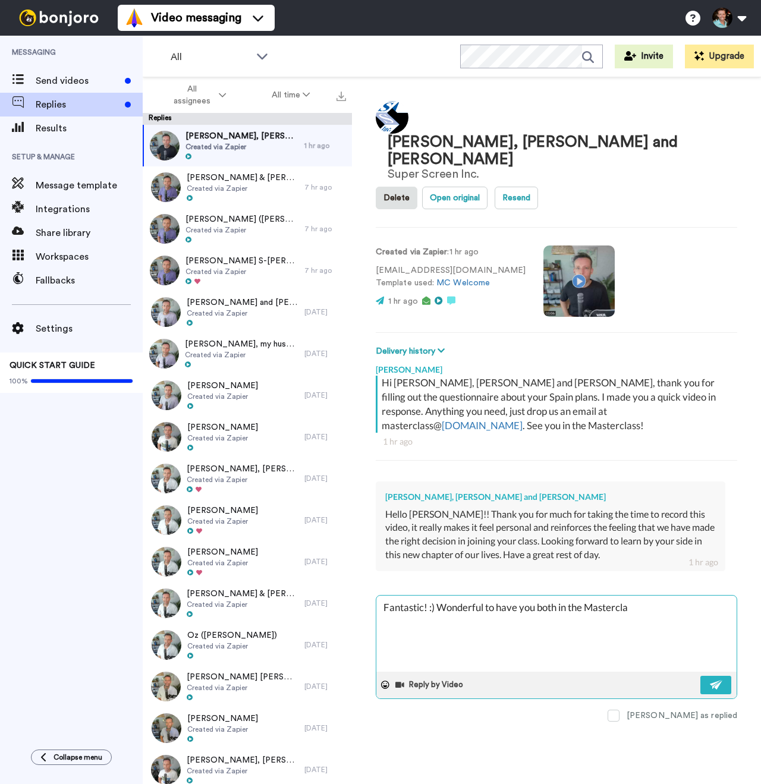
type textarea "x"
type textarea "Fantastic! :) Wonderful to have you both in the Masterclas"
type textarea "x"
type textarea "Fantastic! :) Wonderful to have you both in the Masterclass"
type textarea "x"
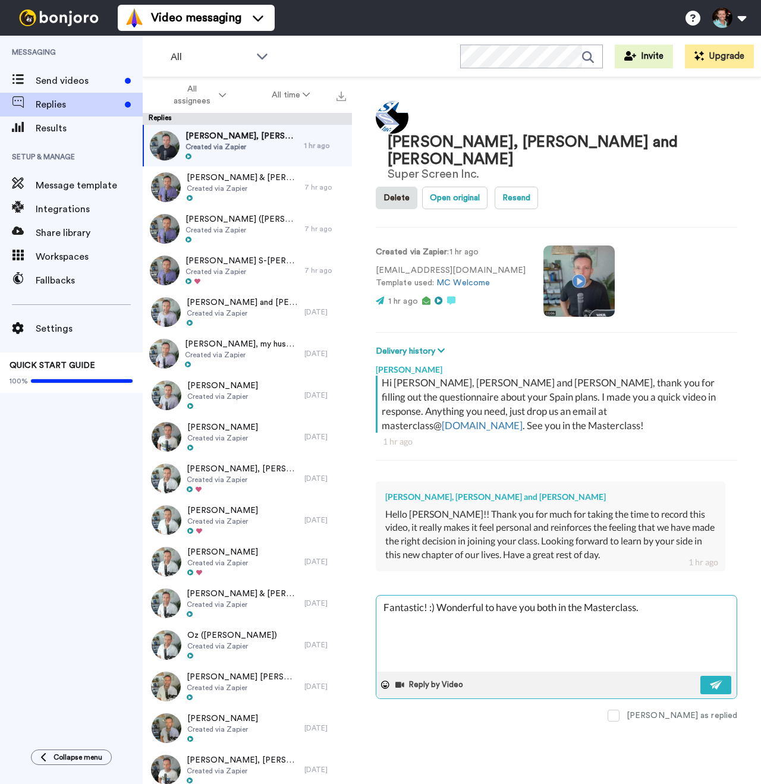
type textarea "Fantastic! :) Wonderful to have you both in the Masterclass."
type textarea "x"
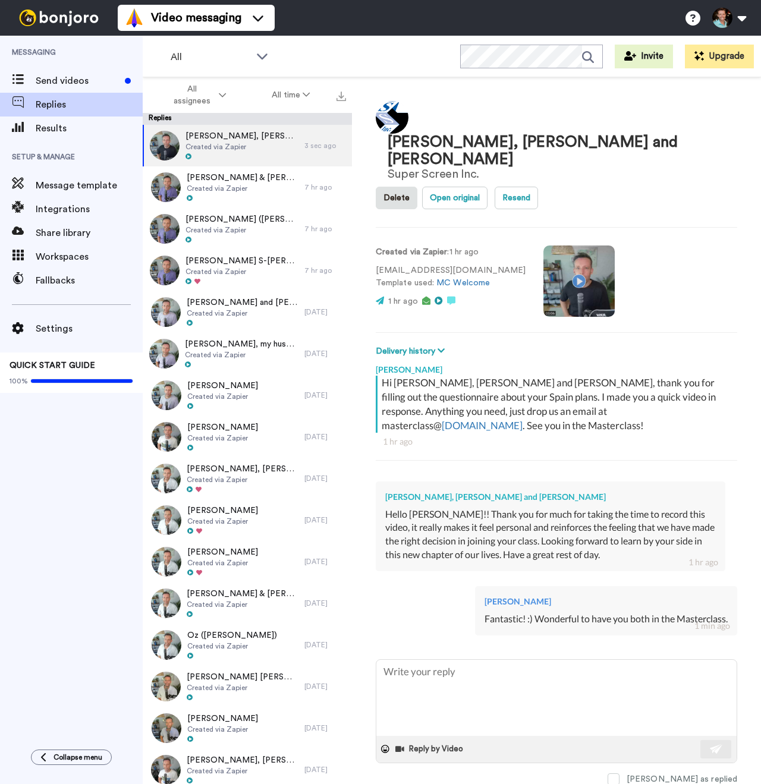
type textarea "x"
click at [100, 86] on span "Send videos" at bounding box center [78, 81] width 84 height 14
